Goal: Find specific page/section: Find specific page/section

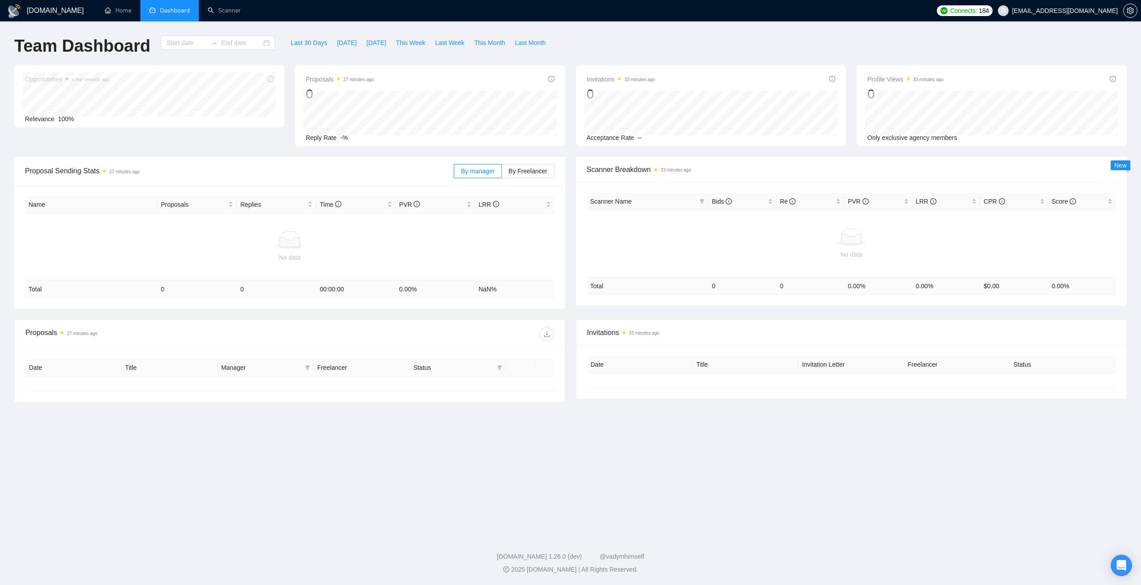
type input "[DATE]"
click at [1077, 11] on span "[EMAIL_ADDRESS][DOMAIN_NAME]" at bounding box center [1066, 11] width 106 height 0
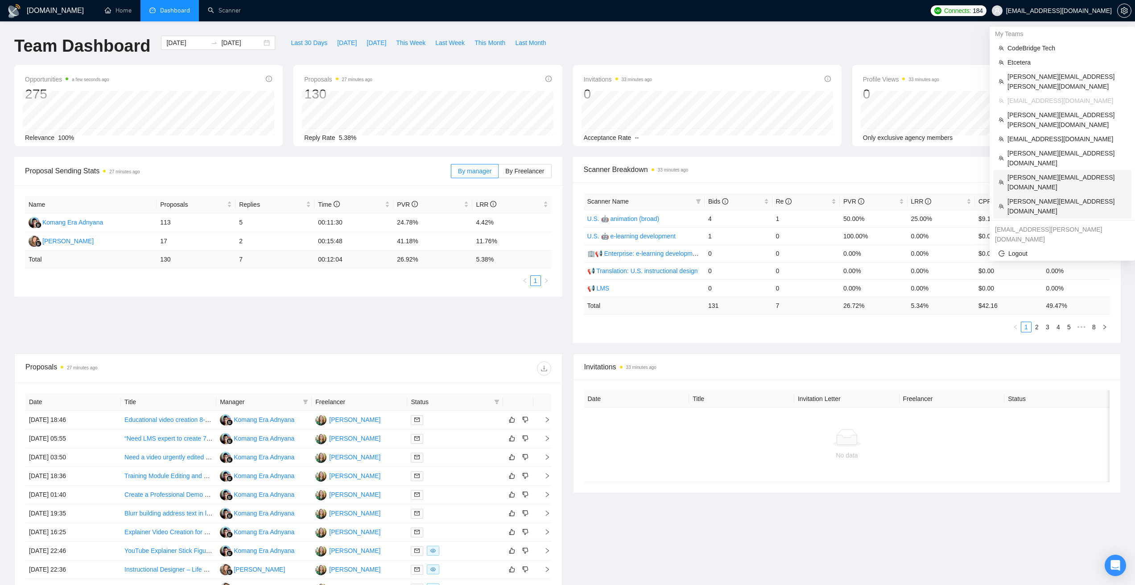
click at [1059, 173] on span "[PERSON_NAME][EMAIL_ADDRESS][DOMAIN_NAME]" at bounding box center [1066, 183] width 119 height 20
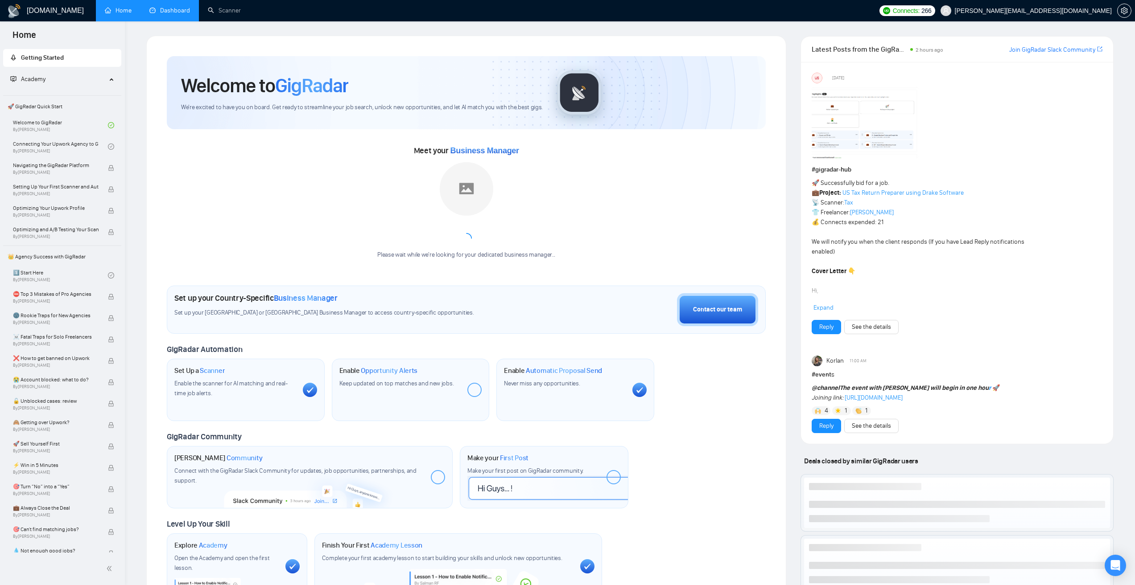
click at [169, 13] on link "Dashboard" at bounding box center [169, 11] width 41 height 8
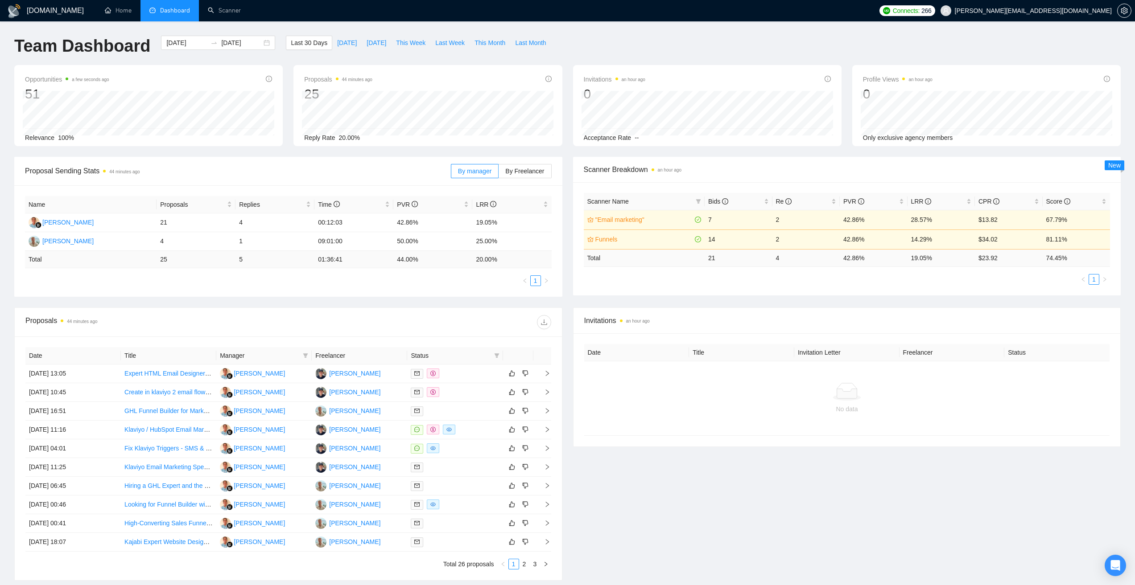
click at [870, 430] on div "No data" at bounding box center [847, 399] width 526 height 74
